Goal: Task Accomplishment & Management: Manage account settings

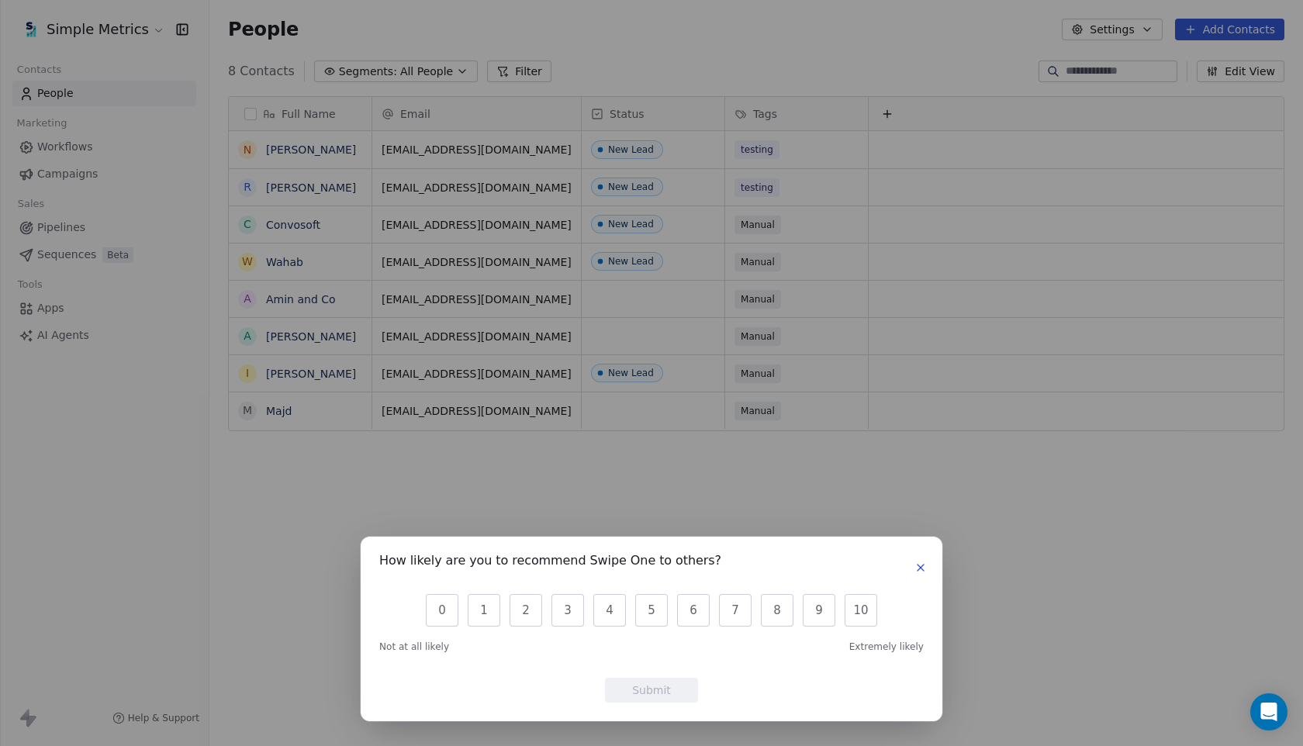
scroll to position [656, 1094]
click at [925, 568] on icon "button" at bounding box center [920, 568] width 12 height 12
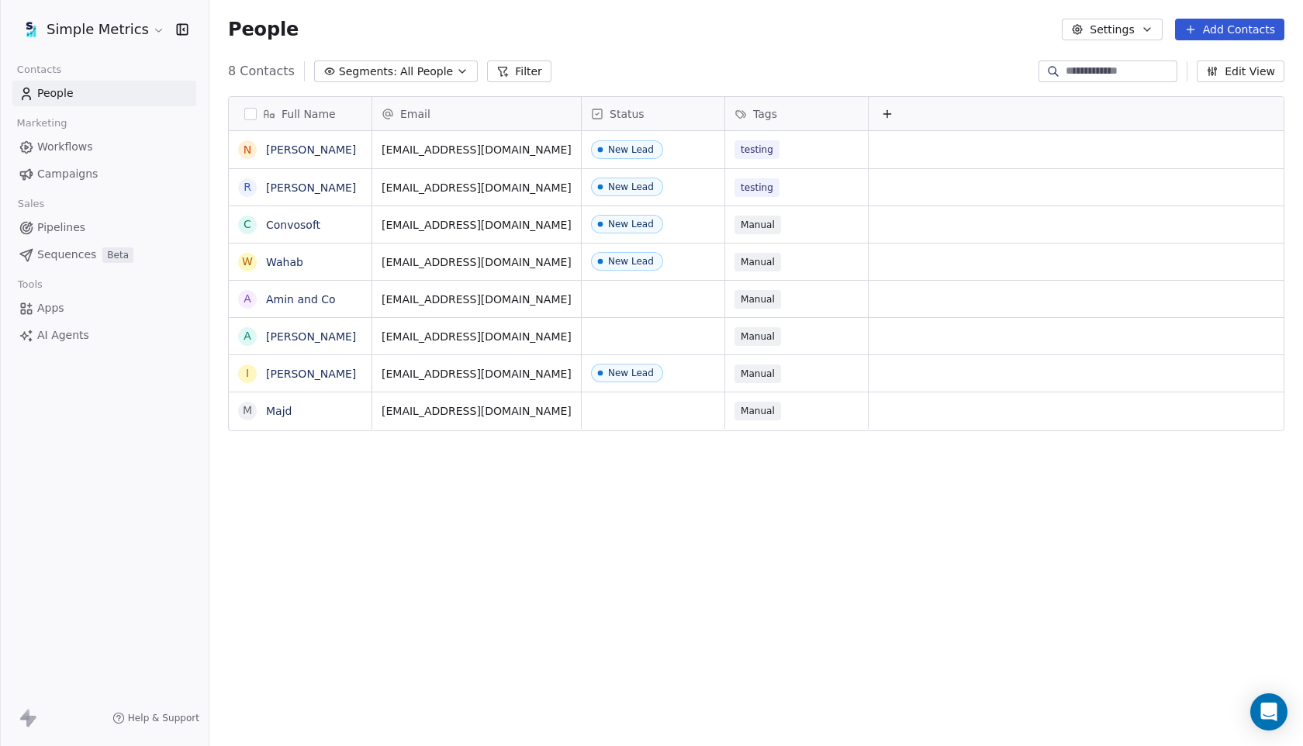
click at [147, 38] on html "Simple Metrics Contacts People Marketing Workflows Campaigns Sales Pipelines Se…" at bounding box center [651, 373] width 1303 height 746
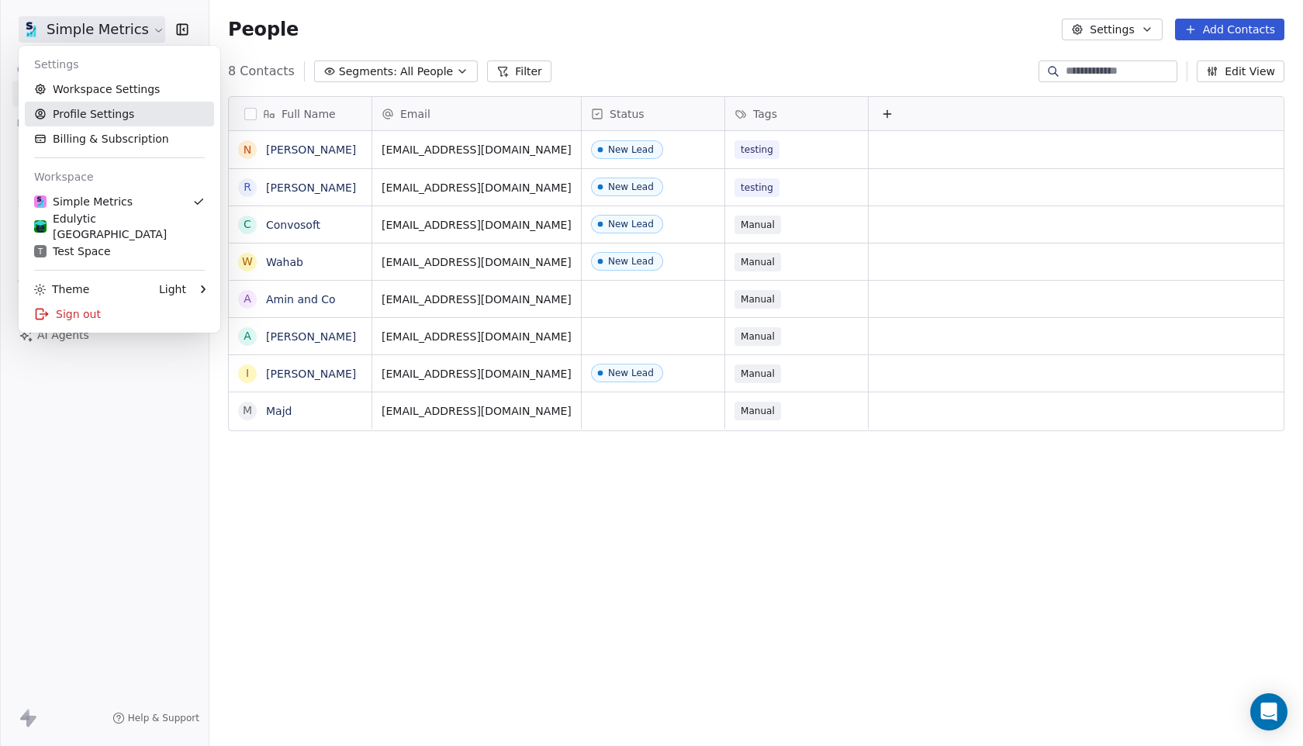
click at [125, 102] on link "Profile Settings" at bounding box center [119, 114] width 189 height 25
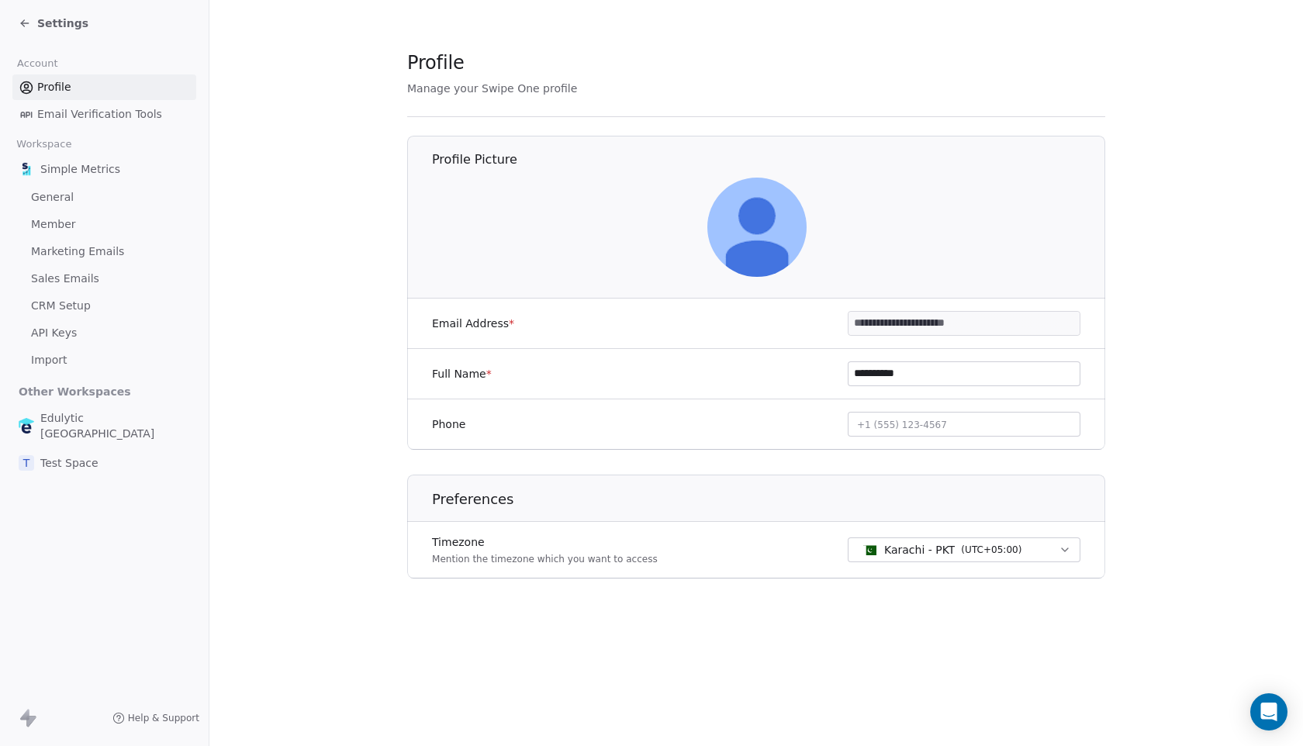
click at [72, 202] on link "General" at bounding box center [104, 198] width 184 height 26
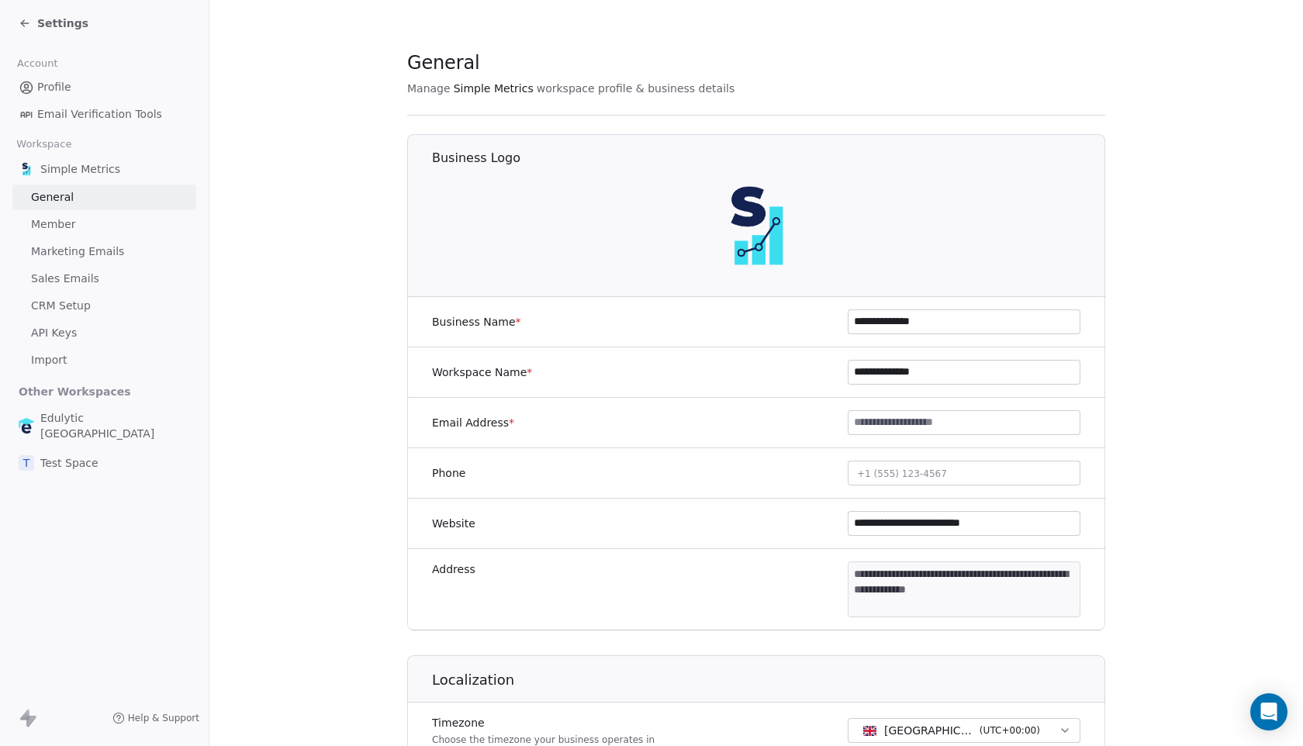
click at [77, 247] on span "Marketing Emails" at bounding box center [77, 252] width 93 height 16
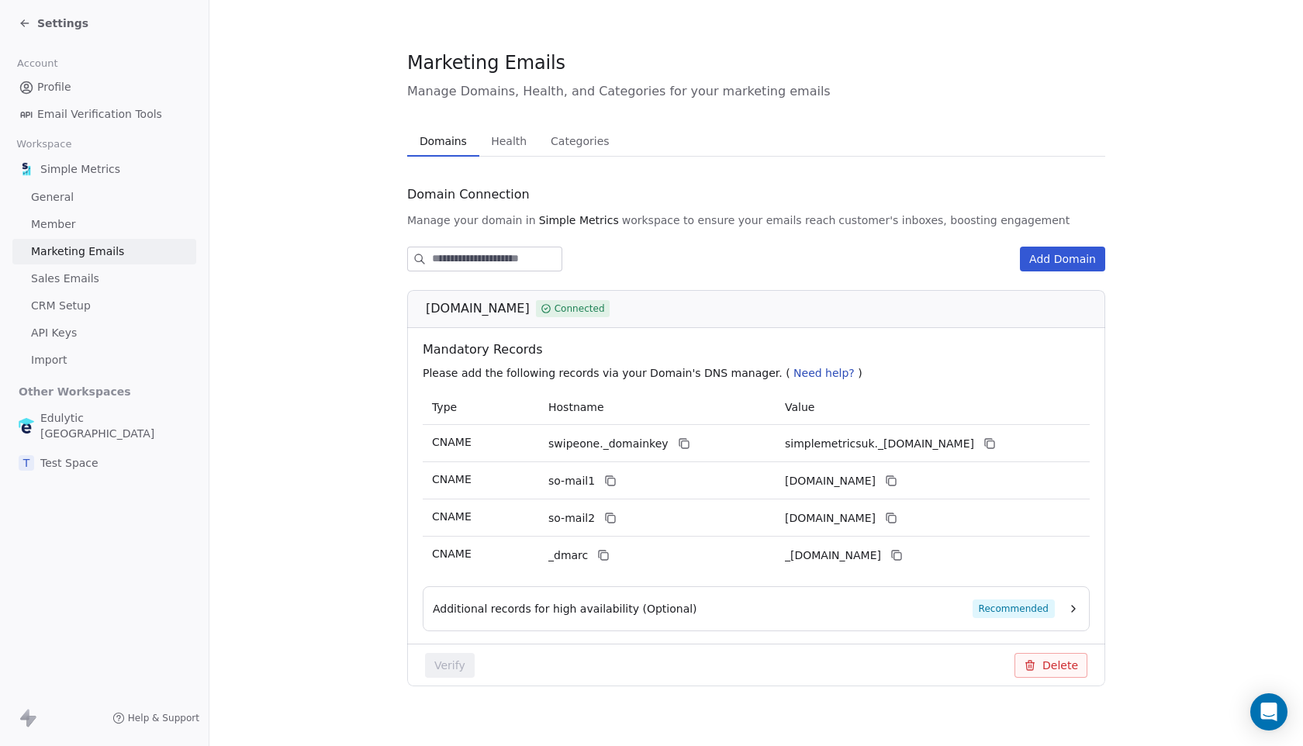
scroll to position [15, 0]
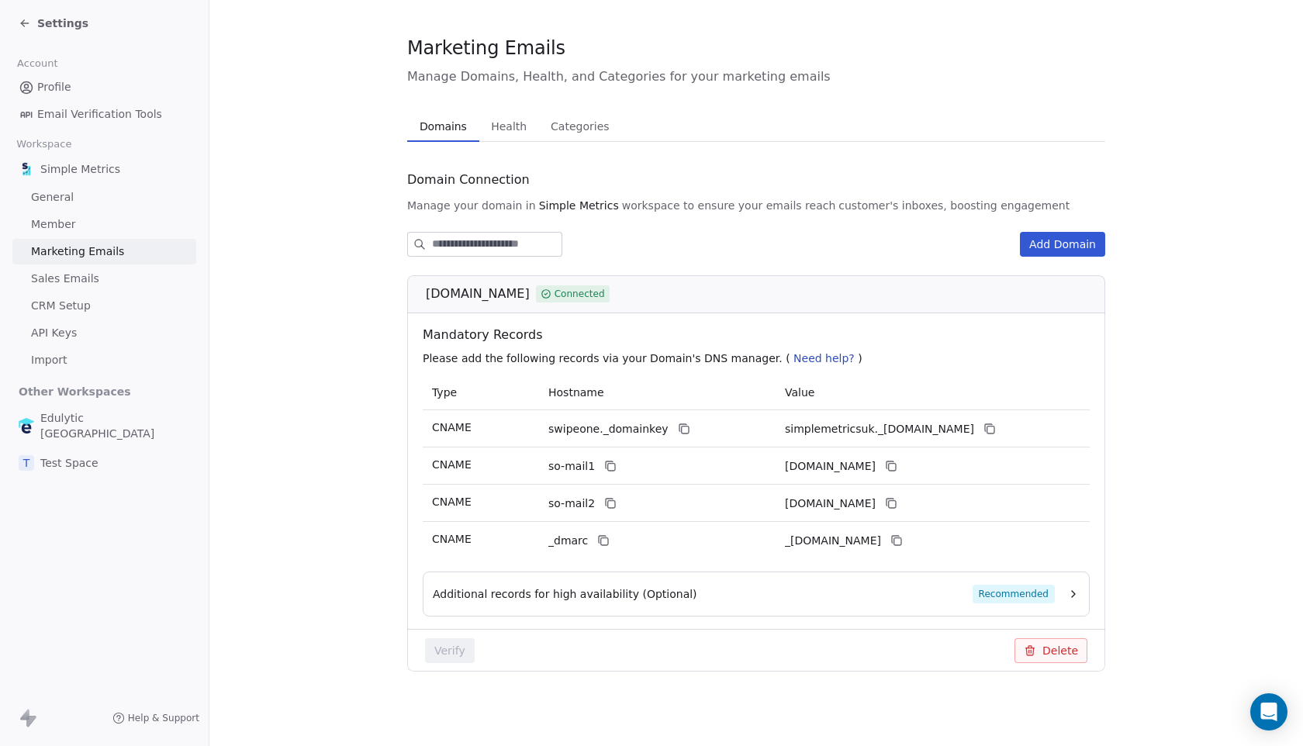
click at [683, 600] on div "Additional records for high availability (Optional) Recommended" at bounding box center [744, 594] width 622 height 19
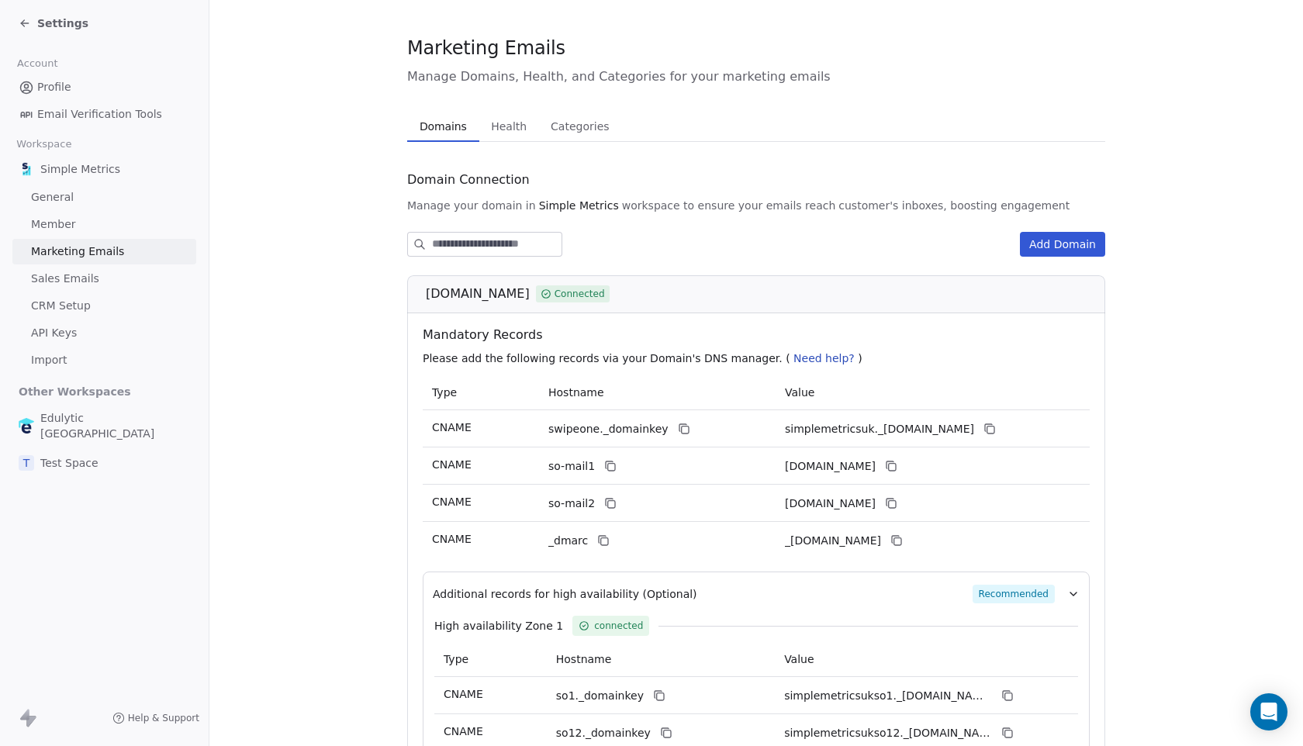
scroll to position [200, 0]
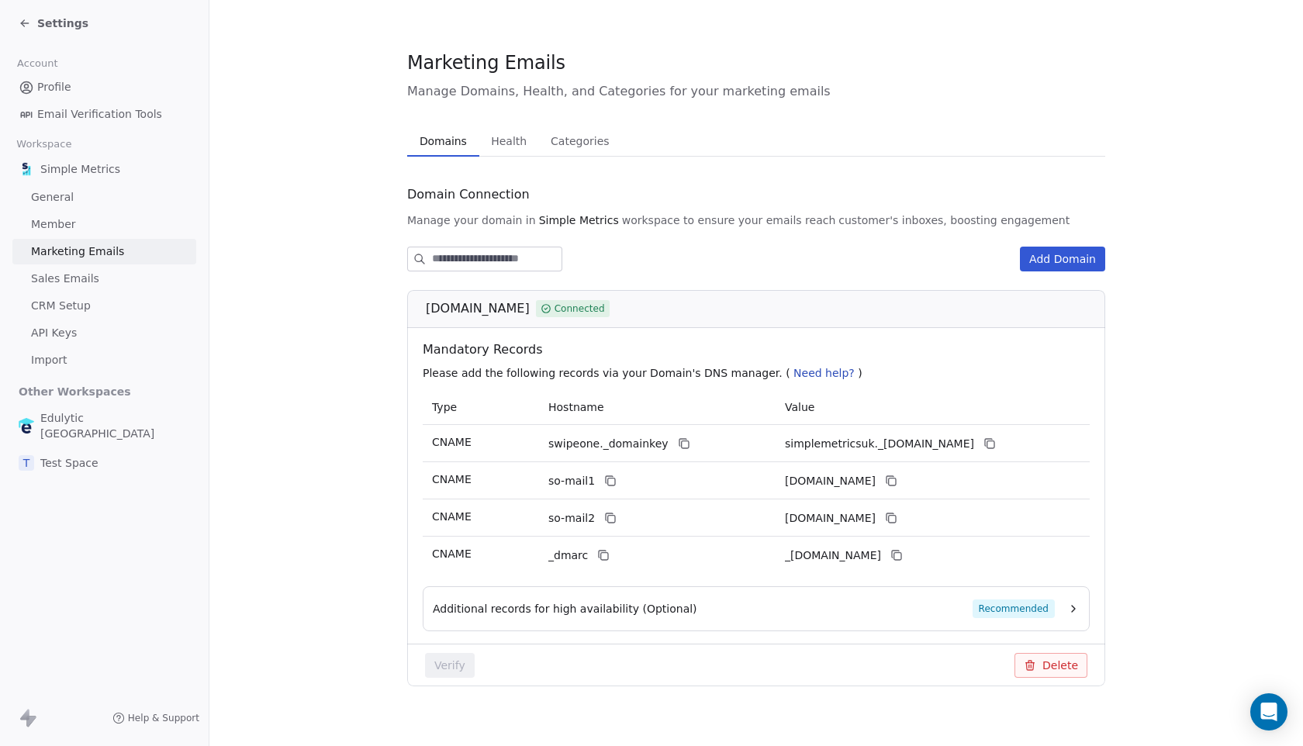
scroll to position [15, 0]
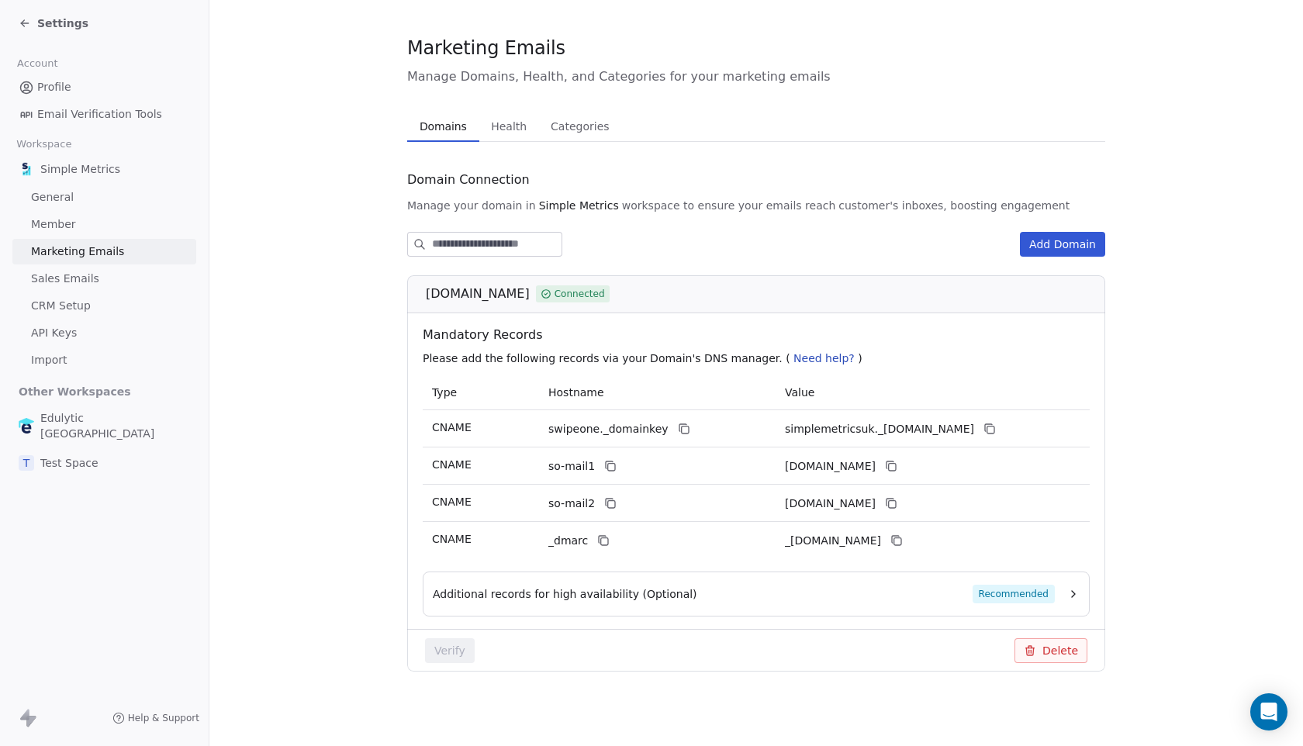
click at [675, 596] on span "Additional records for high availability (Optional)" at bounding box center [565, 594] width 264 height 16
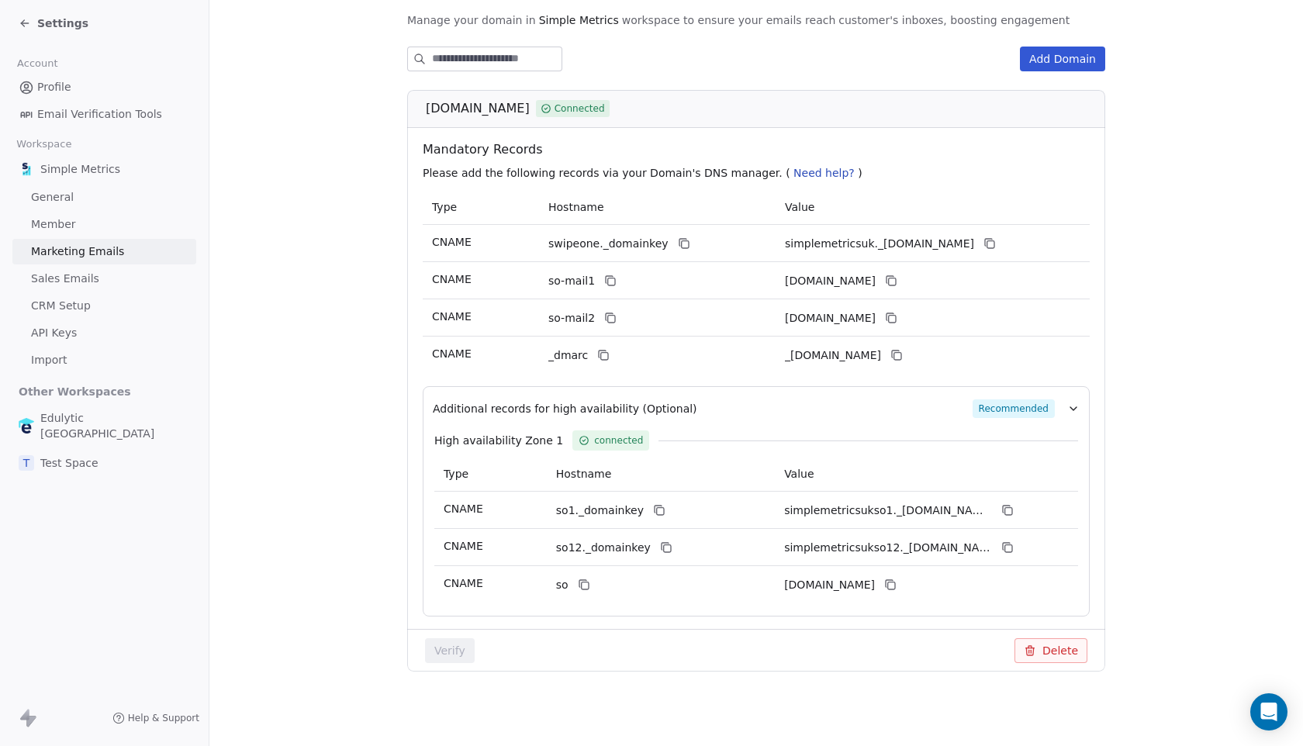
scroll to position [0, 0]
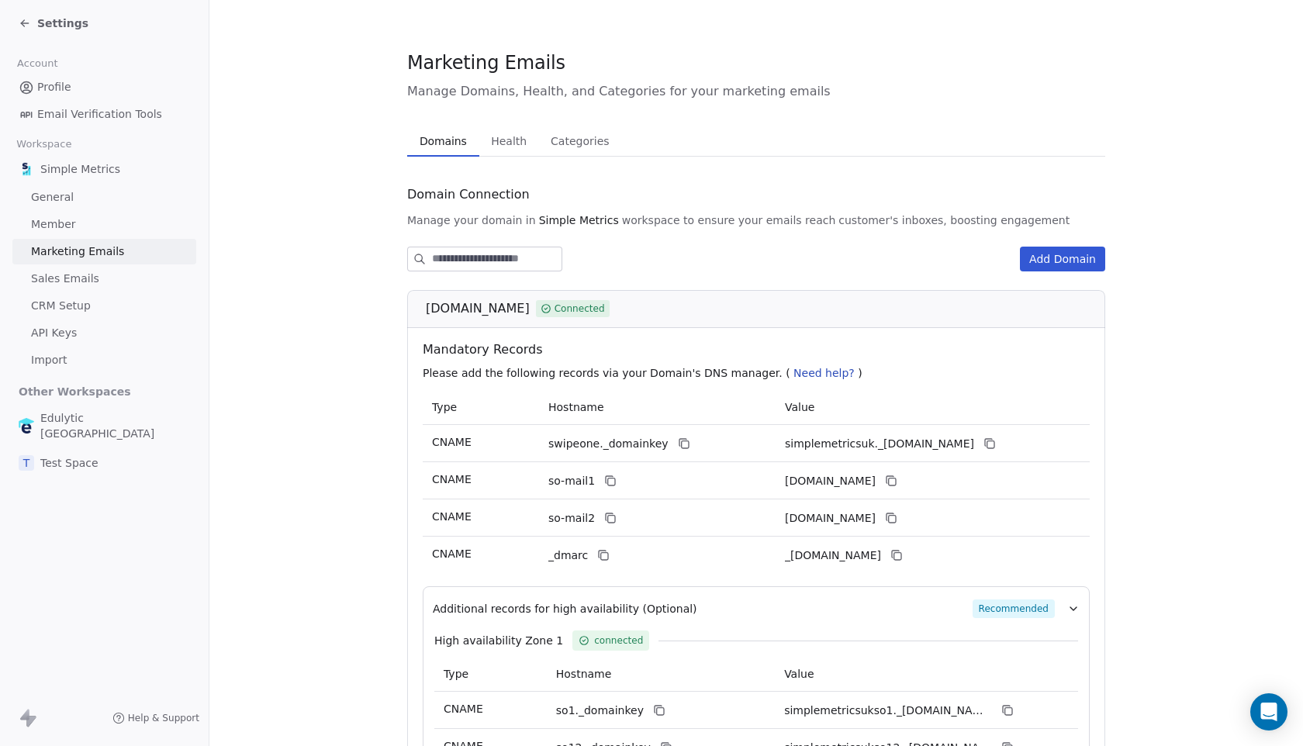
click at [499, 153] on button "Health Health" at bounding box center [509, 141] width 60 height 31
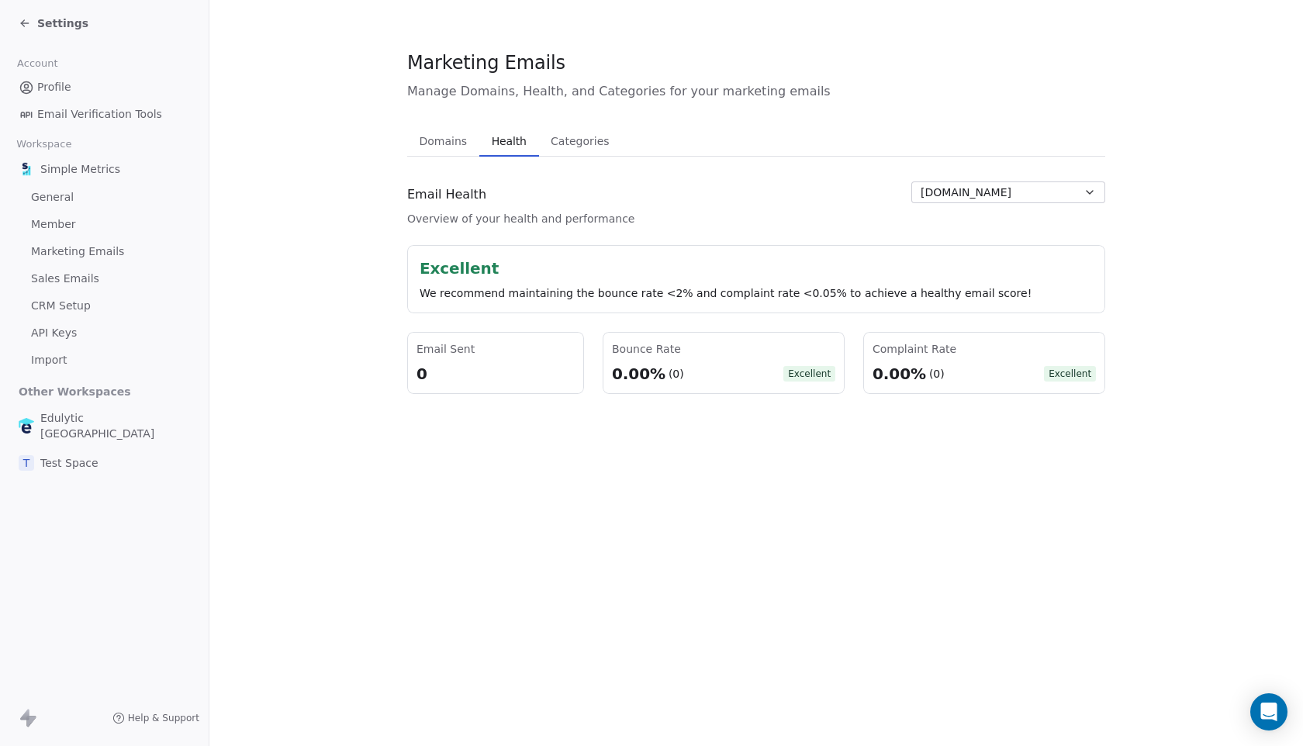
click at [571, 138] on span "Categories" at bounding box center [579, 141] width 71 height 22
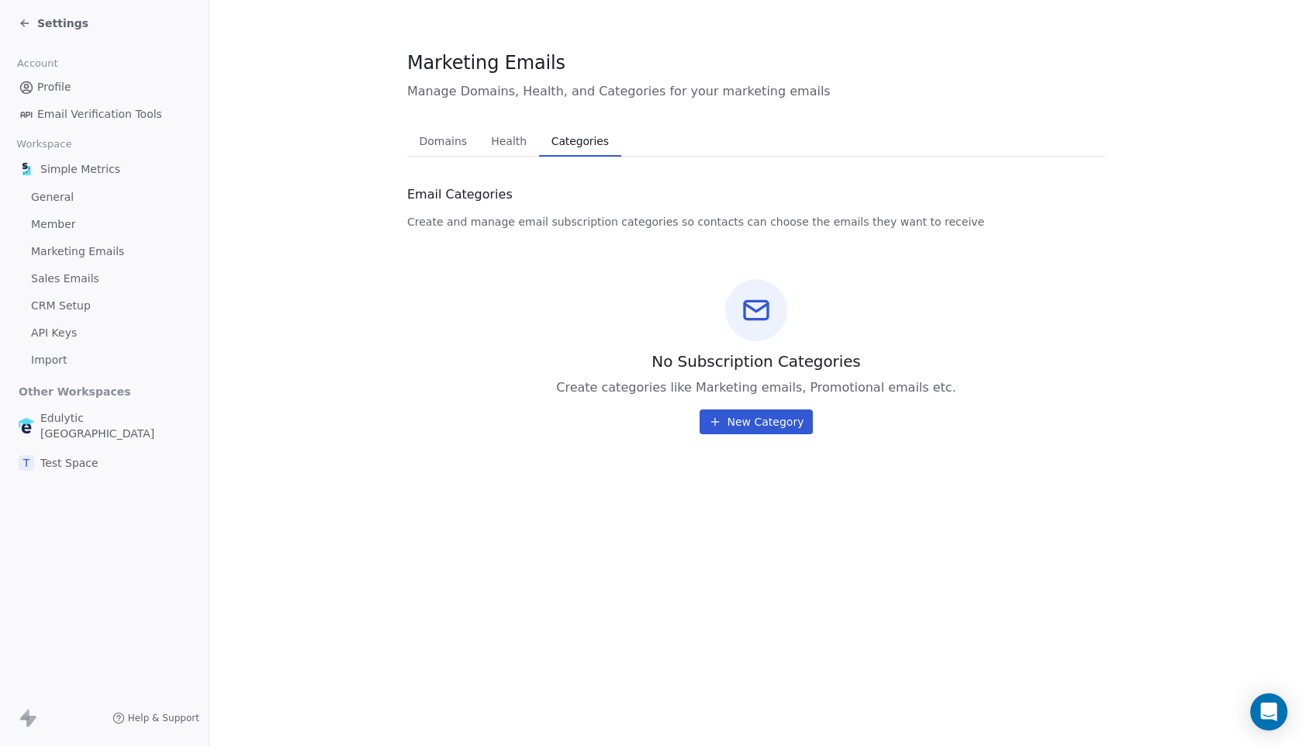
click at [509, 144] on span "Health" at bounding box center [509, 141] width 48 height 22
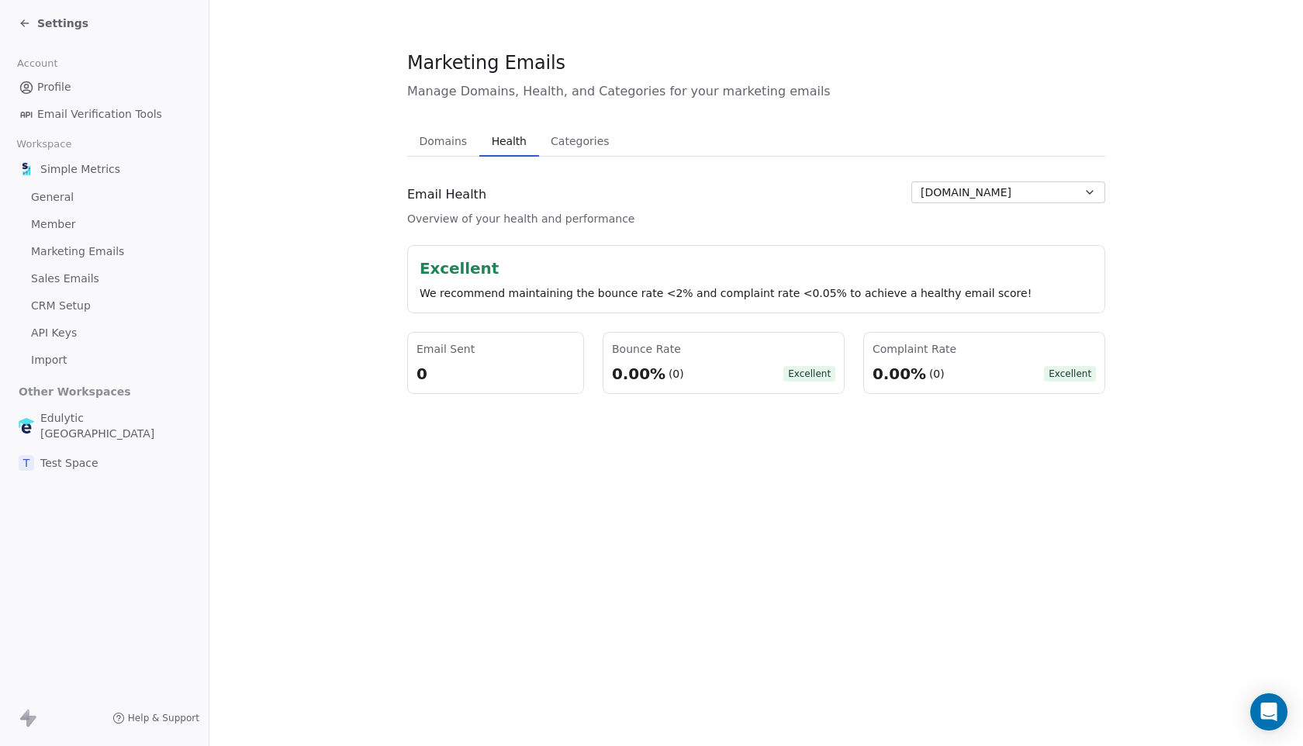
click at [475, 141] on button "Domains Domains" at bounding box center [443, 141] width 72 height 31
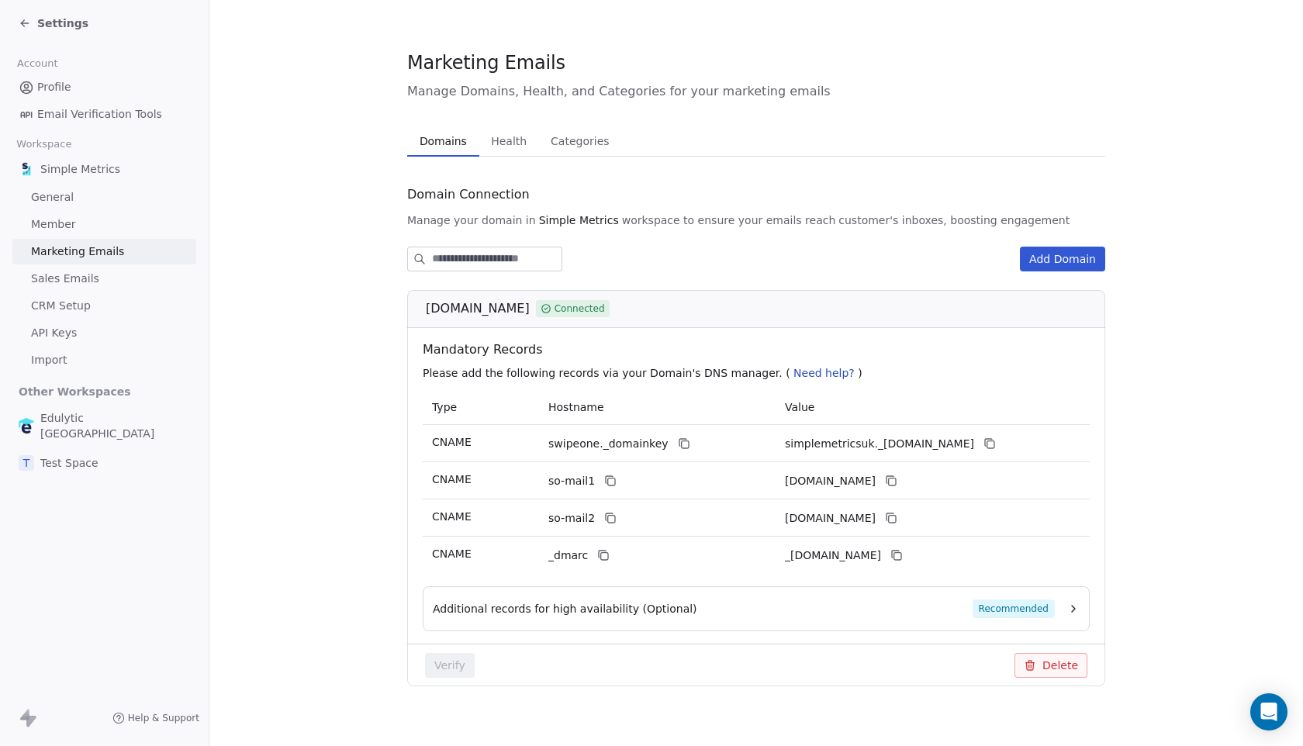
scroll to position [15, 0]
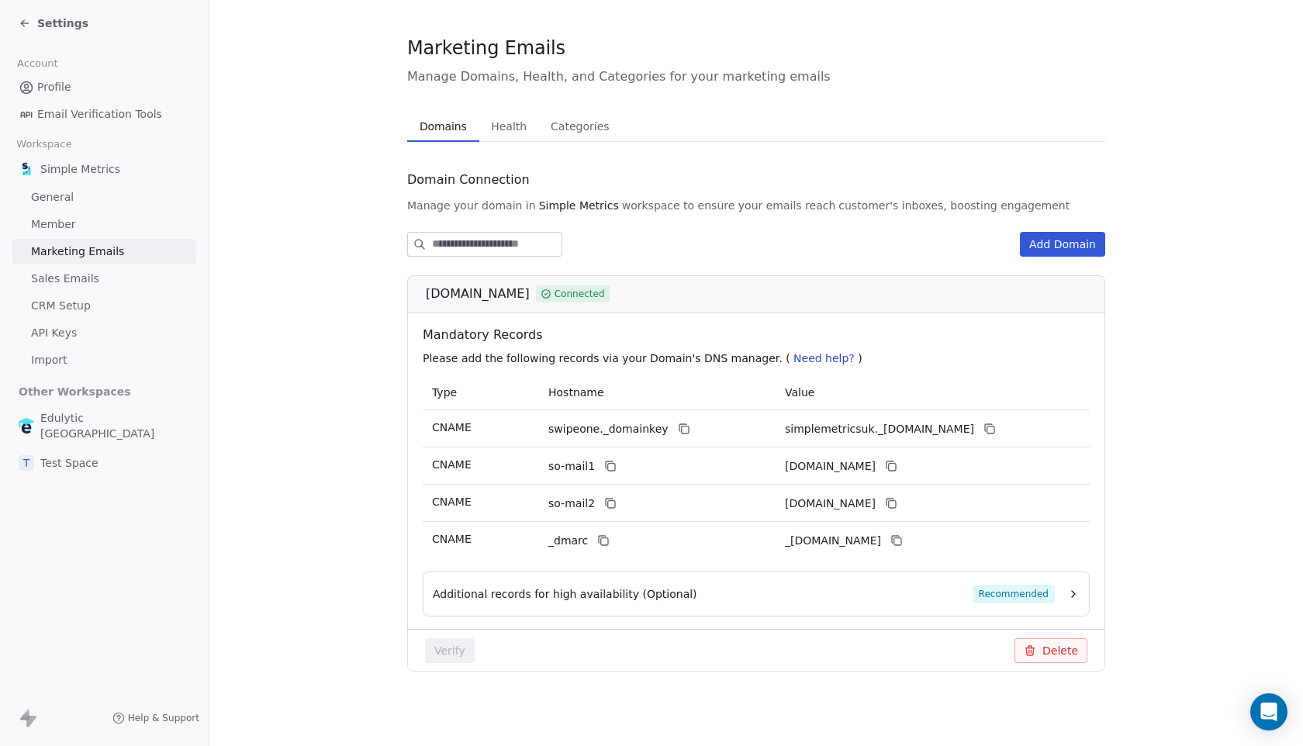
click at [494, 600] on span "Additional records for high availability (Optional)" at bounding box center [565, 594] width 264 height 16
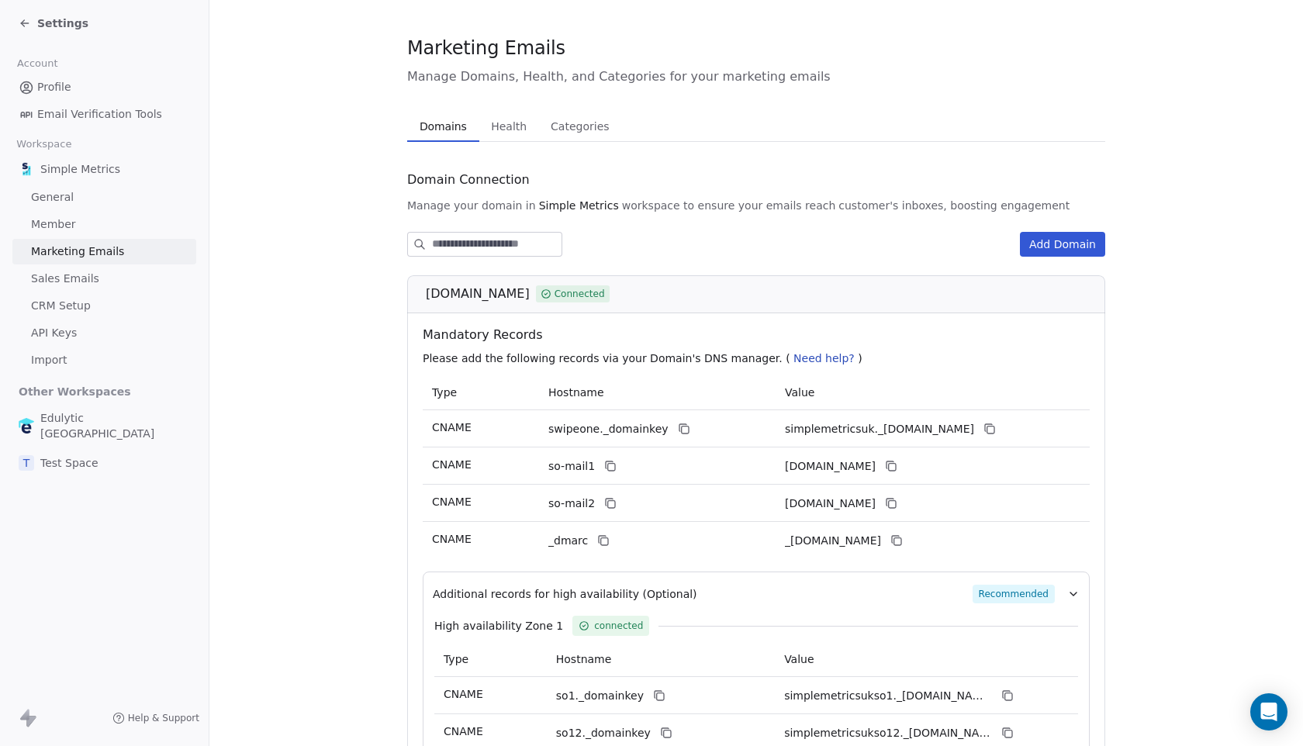
click at [490, 122] on span "Health" at bounding box center [509, 127] width 48 height 22
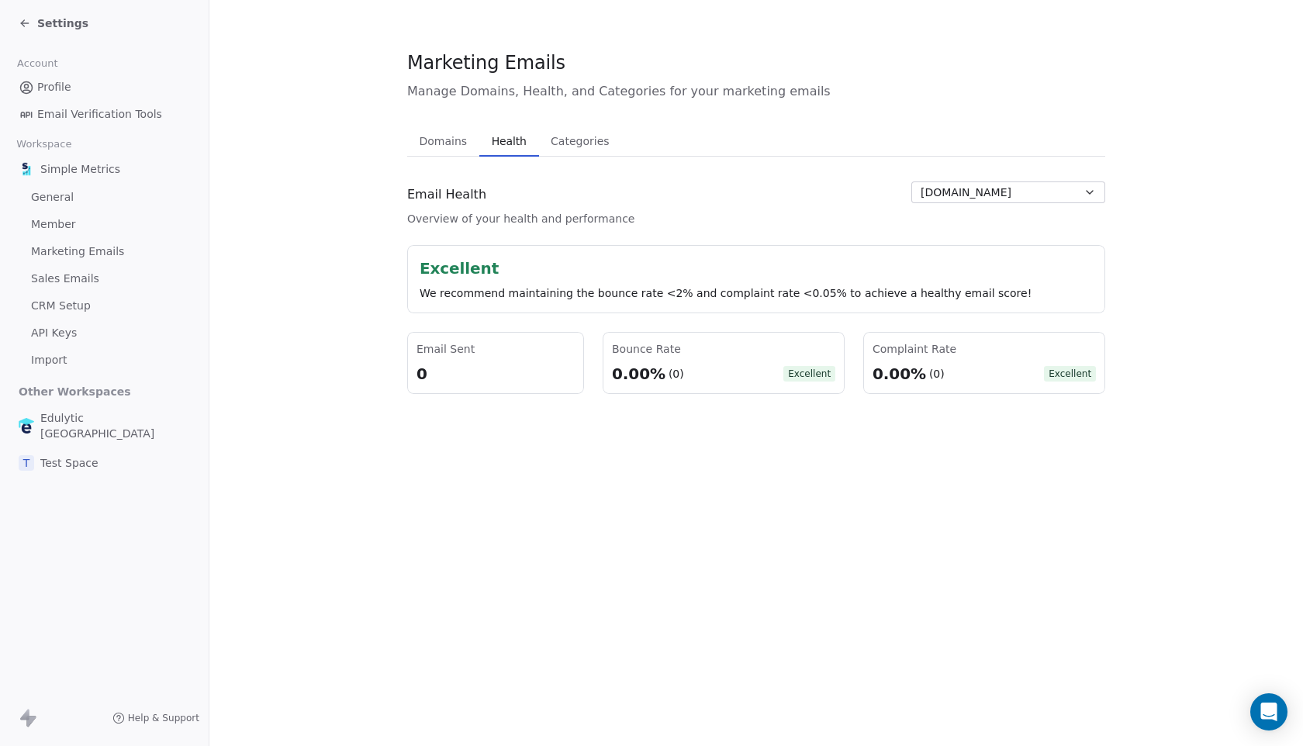
click at [561, 133] on span "Categories" at bounding box center [579, 141] width 71 height 22
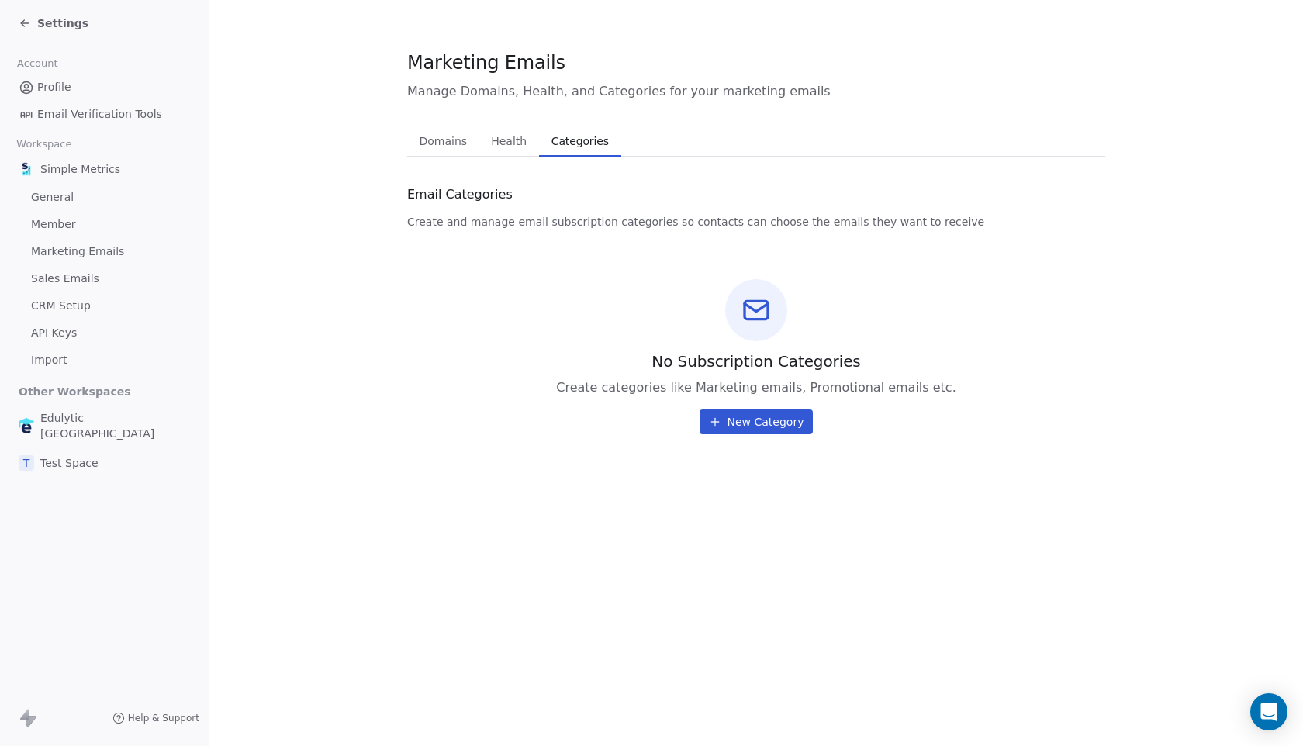
click at [449, 135] on span "Domains" at bounding box center [443, 141] width 60 height 22
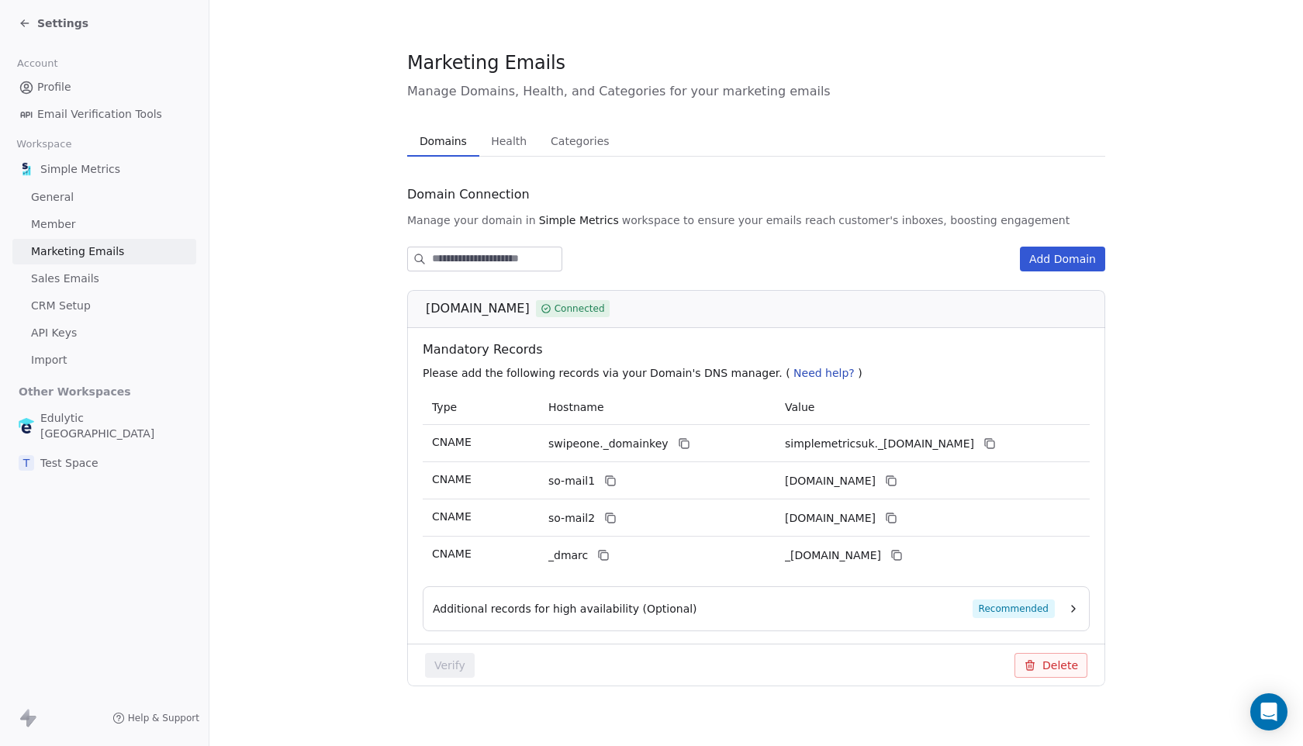
click at [89, 277] on span "Sales Emails" at bounding box center [65, 279] width 68 height 16
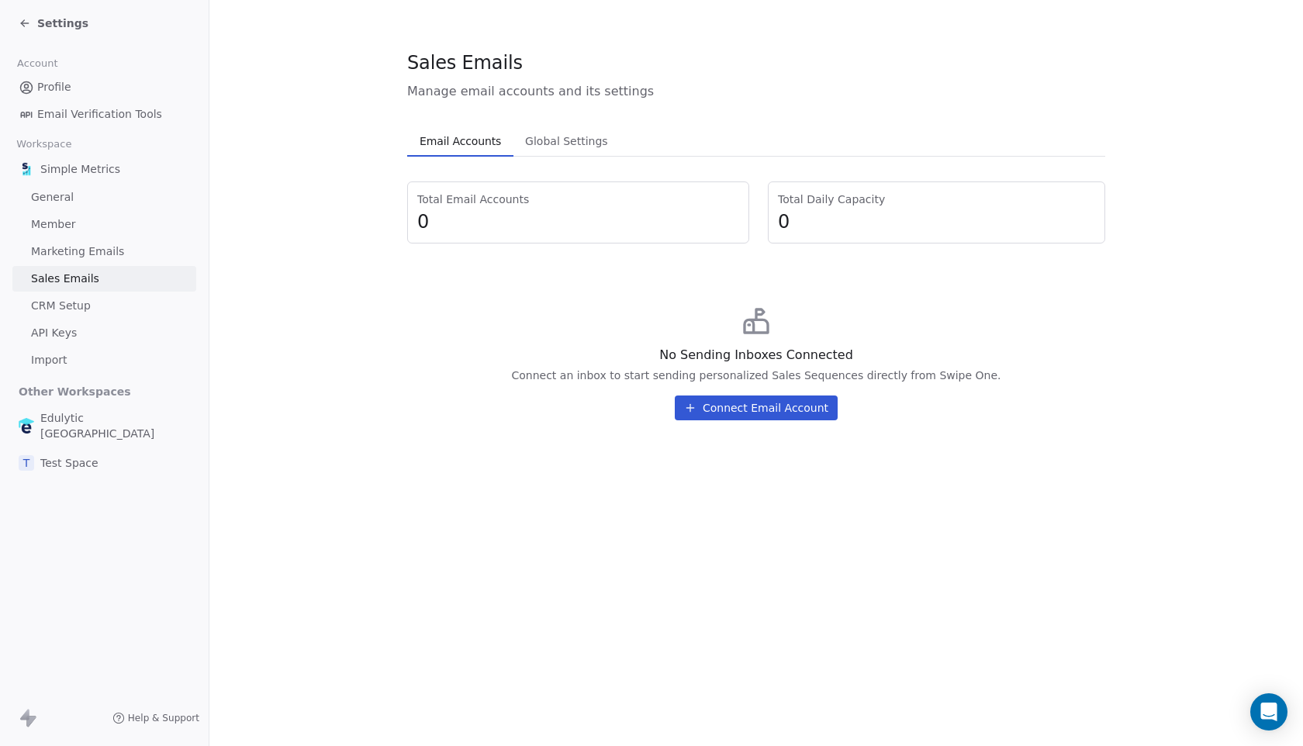
click at [748, 409] on button "Connect Email Account" at bounding box center [756, 408] width 163 height 25
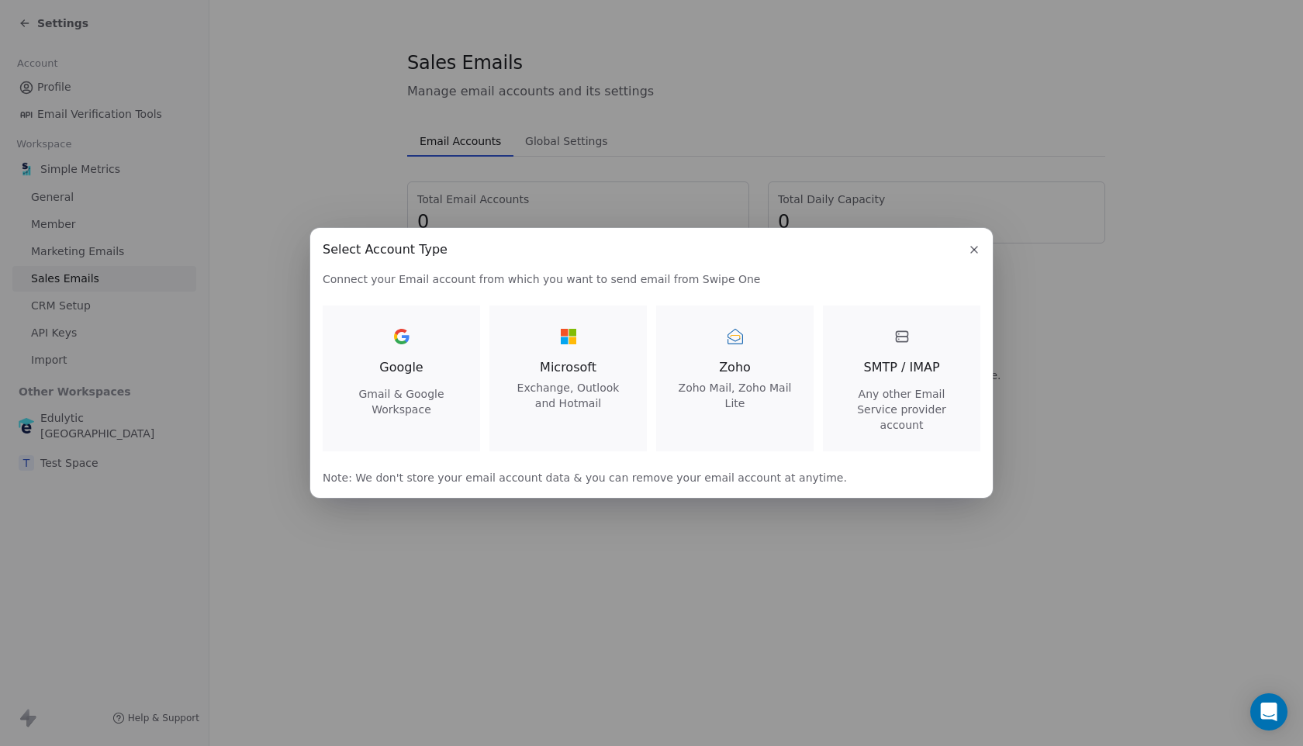
click at [744, 367] on span "Zoho" at bounding box center [735, 367] width 120 height 19
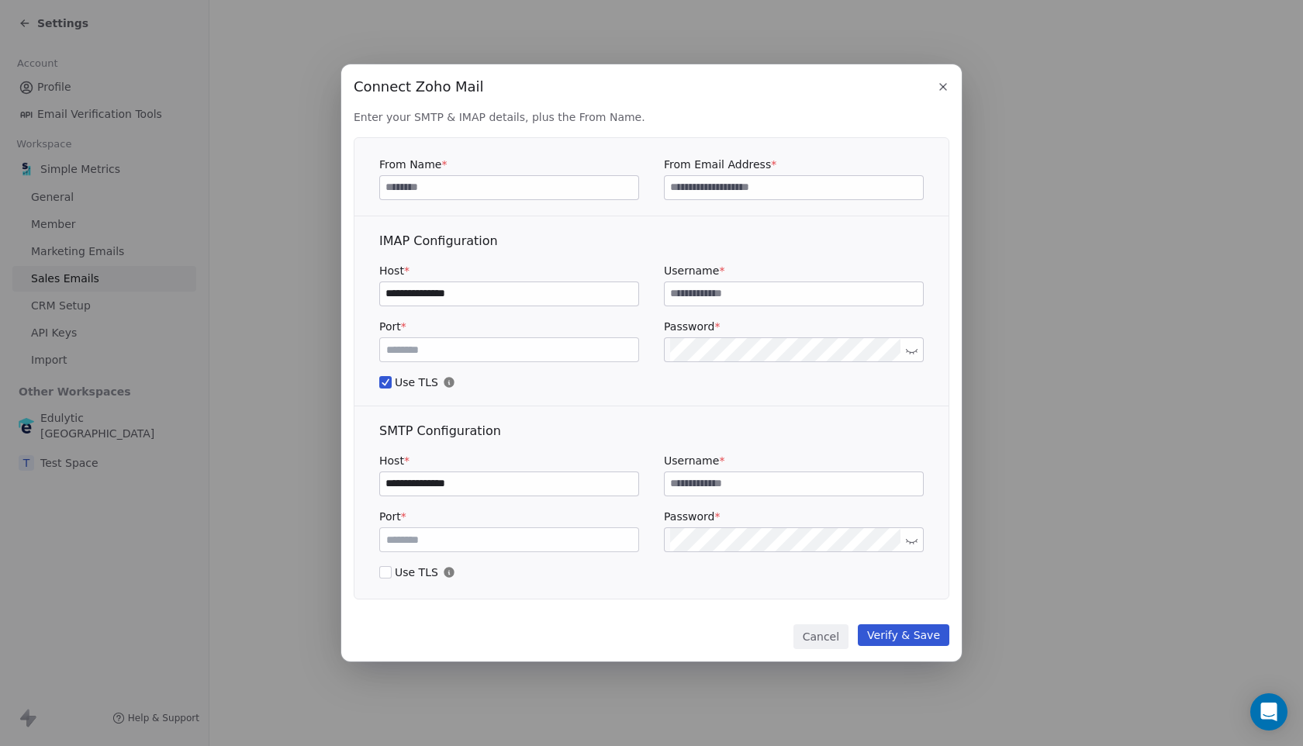
click at [543, 186] on input at bounding box center [509, 187] width 258 height 23
click at [591, 132] on div "**********" at bounding box center [652, 354] width 596 height 490
